Goal: Information Seeking & Learning: Understand process/instructions

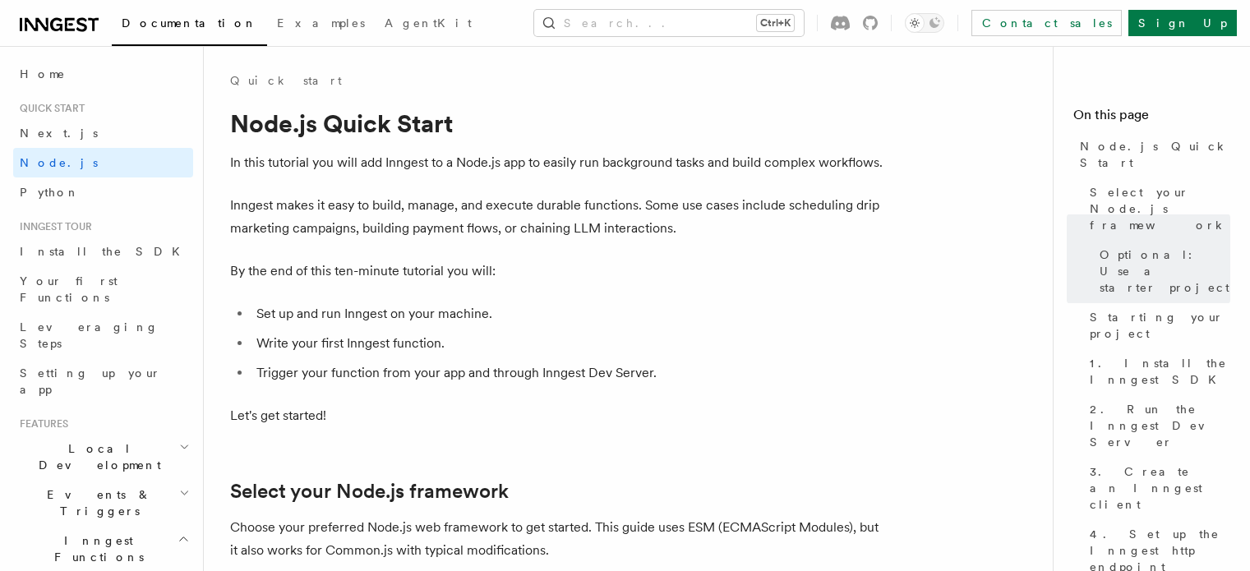
scroll to position [1006, 0]
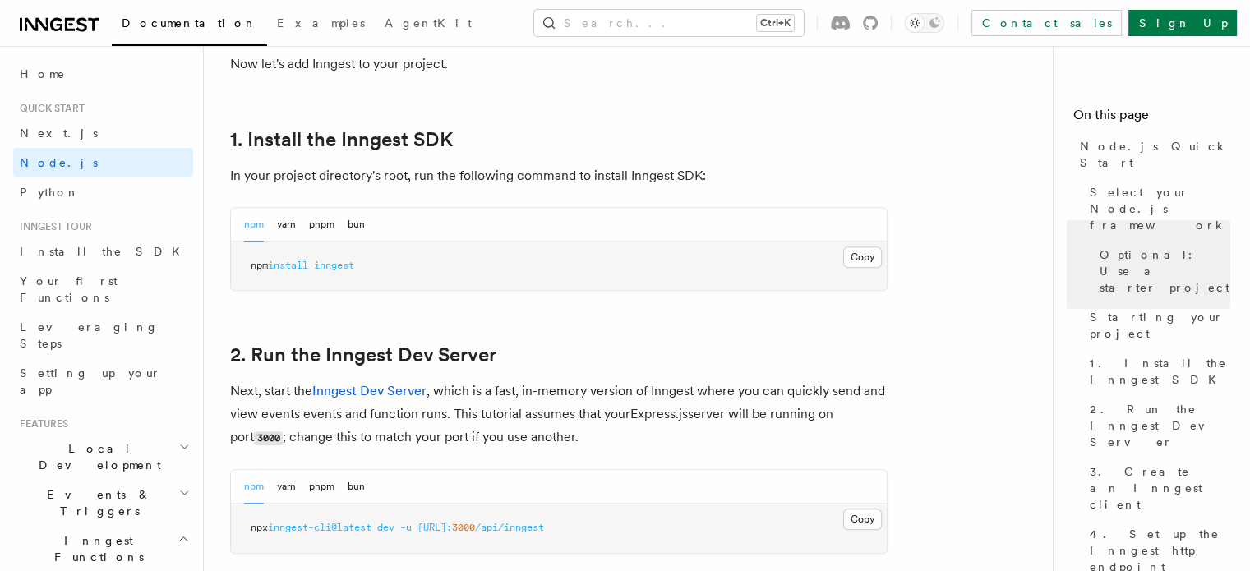
click at [434, 440] on p "Next, start the Inngest Dev Server , which is a fast, in-memory version of Inng…" at bounding box center [558, 415] width 657 height 70
click at [857, 259] on button "Copy Copied" at bounding box center [862, 256] width 39 height 21
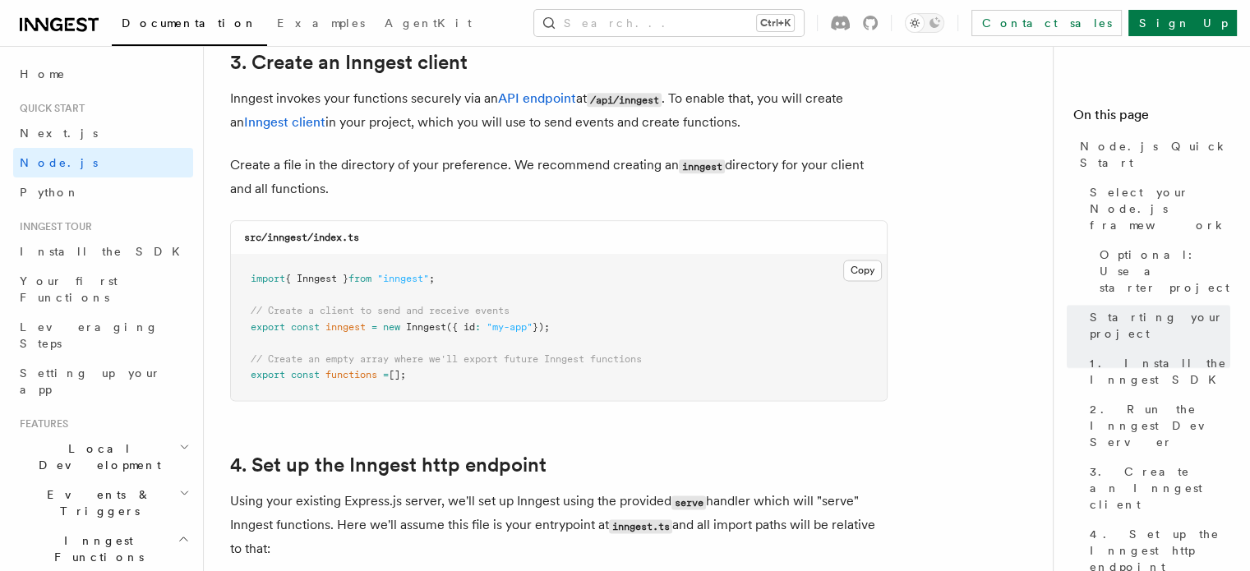
scroll to position [2110, 0]
click at [863, 273] on button "Copy Copied" at bounding box center [862, 269] width 39 height 21
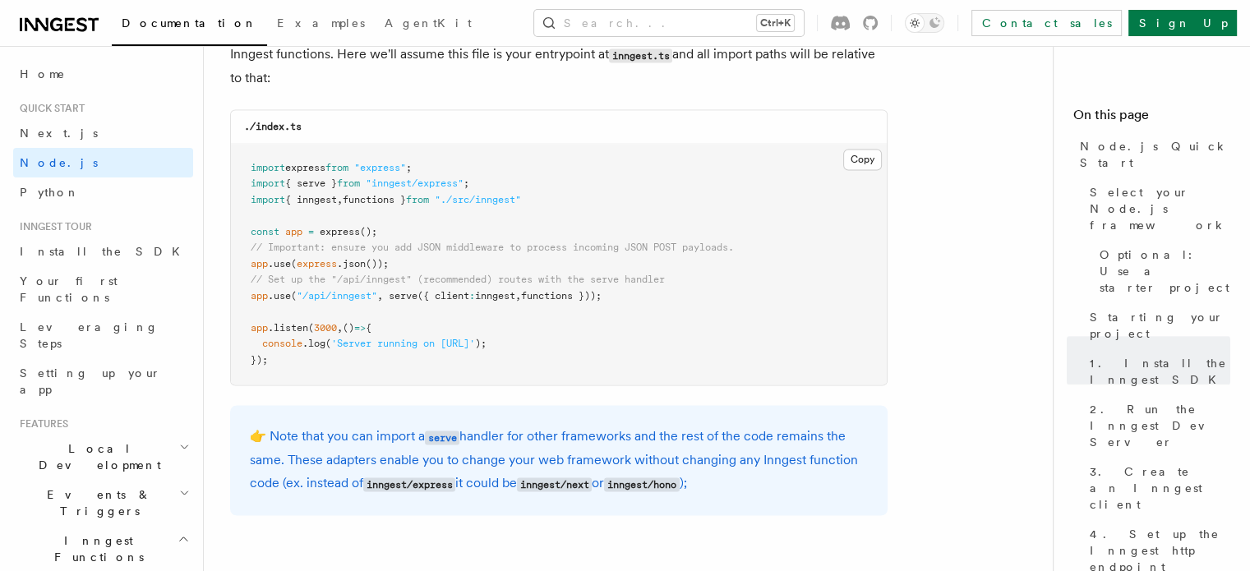
scroll to position [2586, 0]
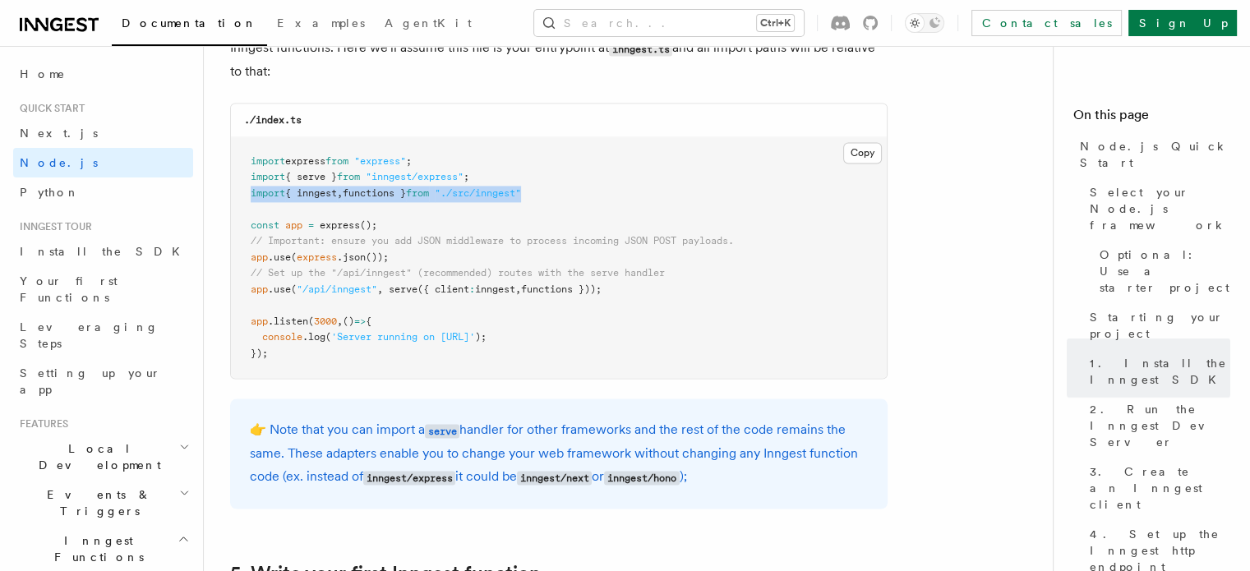
drag, startPoint x: 250, startPoint y: 193, endPoint x: 546, endPoint y: 195, distance: 295.8
click at [546, 195] on pre "import express from "express" ; import { serve } from "inngest/express" ; impor…" at bounding box center [559, 258] width 656 height 242
copy span "import { inngest , functions } from "./src/inngest""
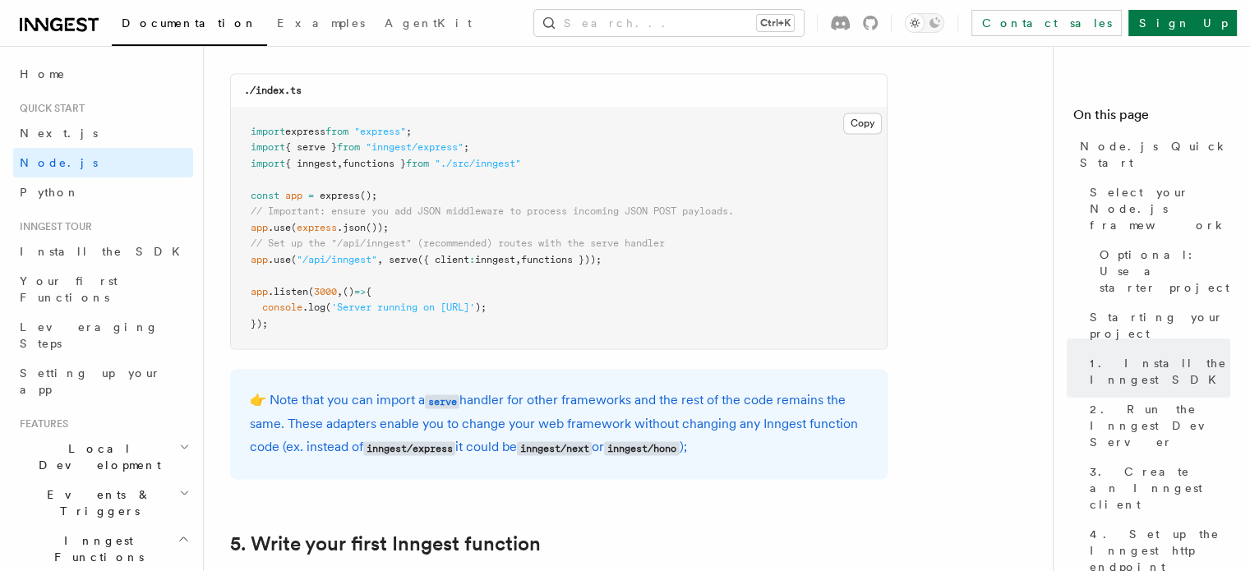
click at [393, 260] on span "serve" at bounding box center [403, 260] width 29 height 12
drag, startPoint x: 393, startPoint y: 260, endPoint x: 609, endPoint y: 262, distance: 216.1
click at [601, 262] on span "app .use ( "/api/inngest" , serve ({ client : inngest , functions }));" at bounding box center [426, 260] width 351 height 12
copy span "serve ({ client : inngest , functions })"
click at [473, 325] on pre "import express from "express" ; import { serve } from "inngest/express" ; impor…" at bounding box center [559, 229] width 656 height 242
